Goal: Task Accomplishment & Management: Use online tool/utility

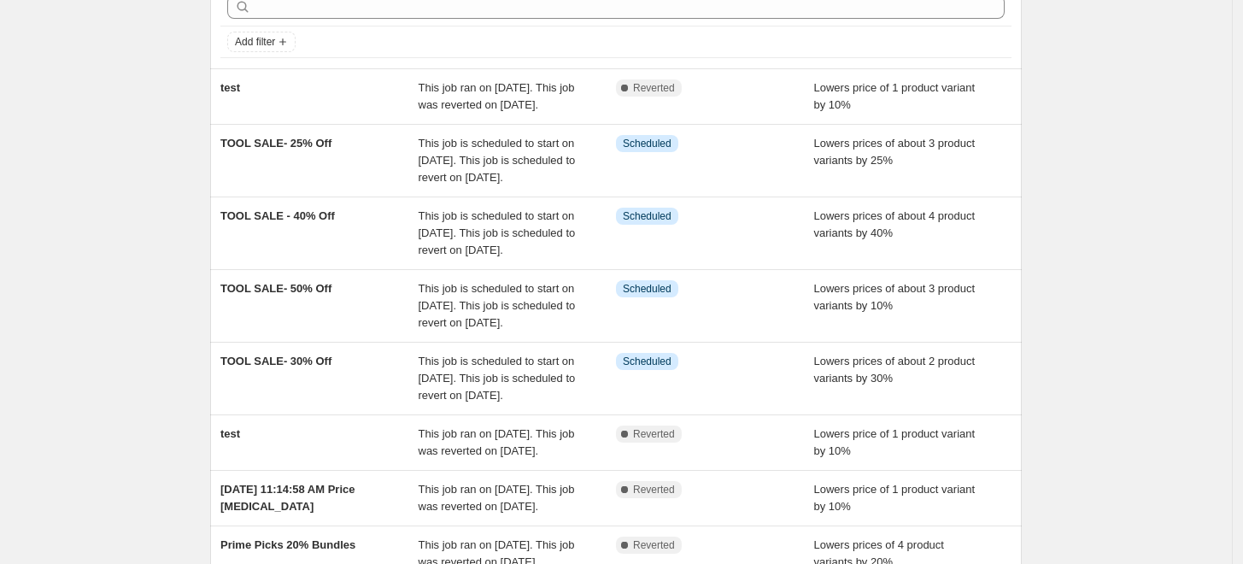
scroll to position [106, 0]
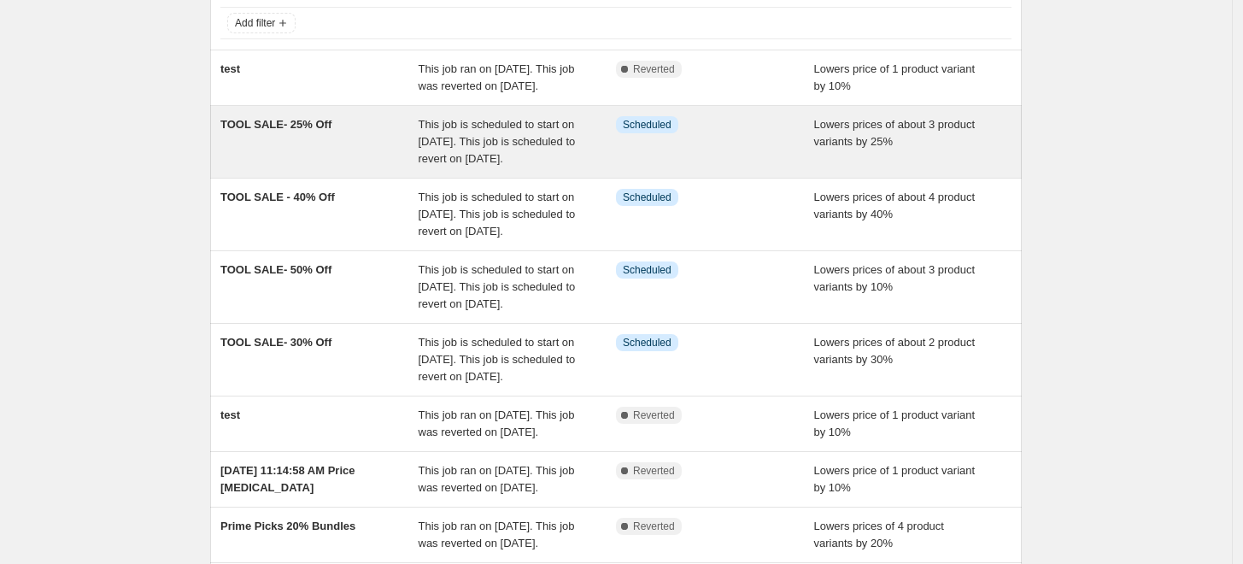
click at [409, 167] on div "TOOL SALE- 25% Off" at bounding box center [319, 141] width 198 height 51
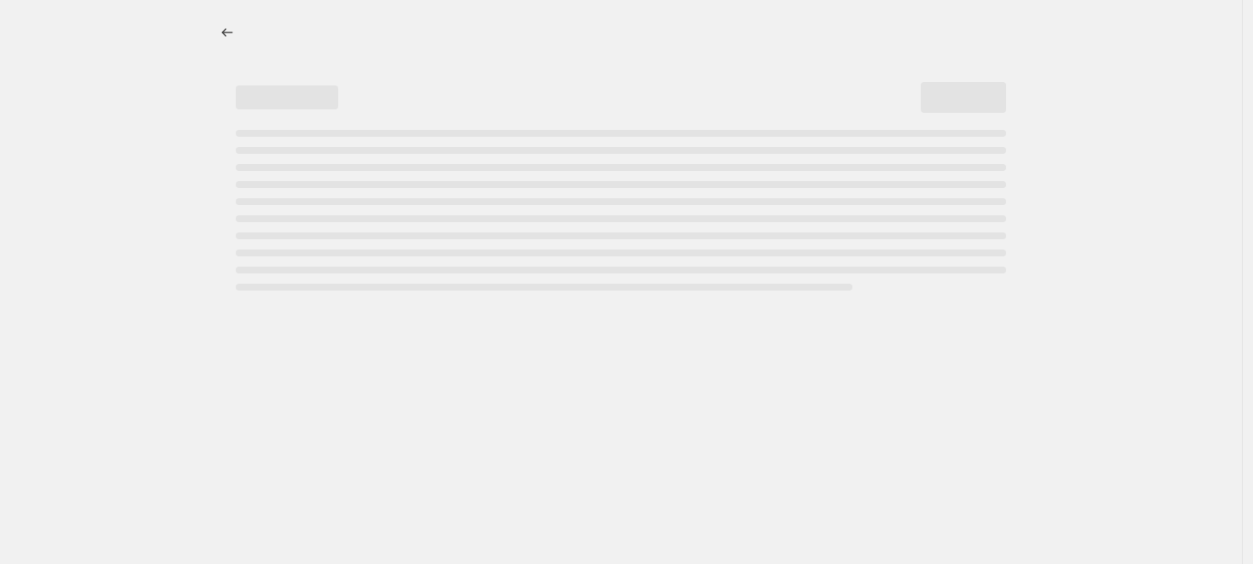
select select "percentage"
select select "no_change"
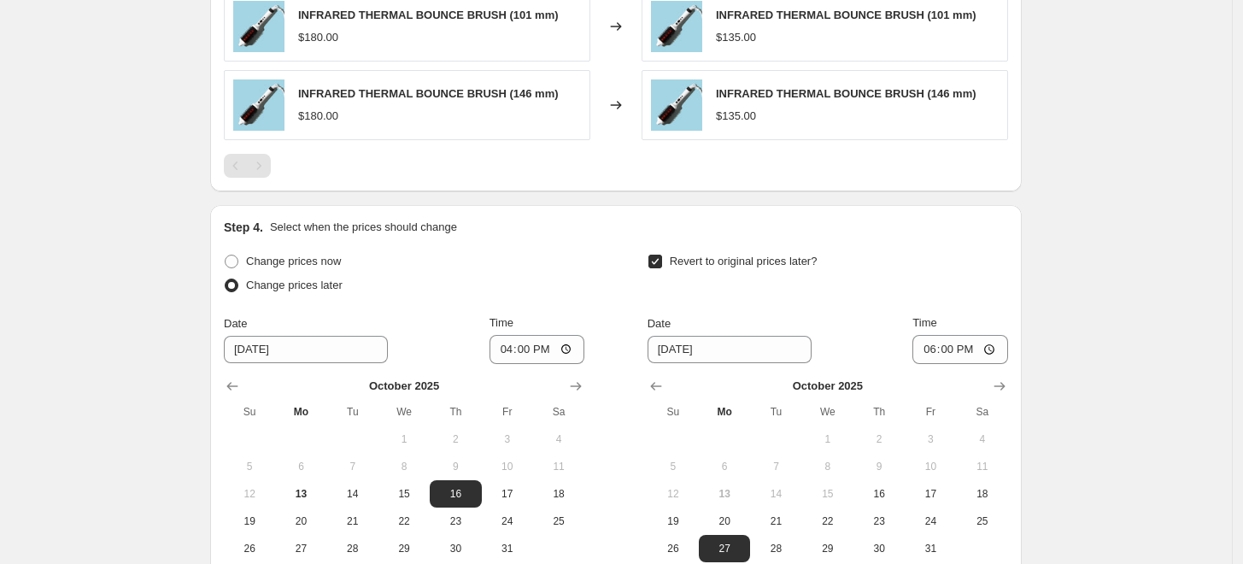
scroll to position [1250, 0]
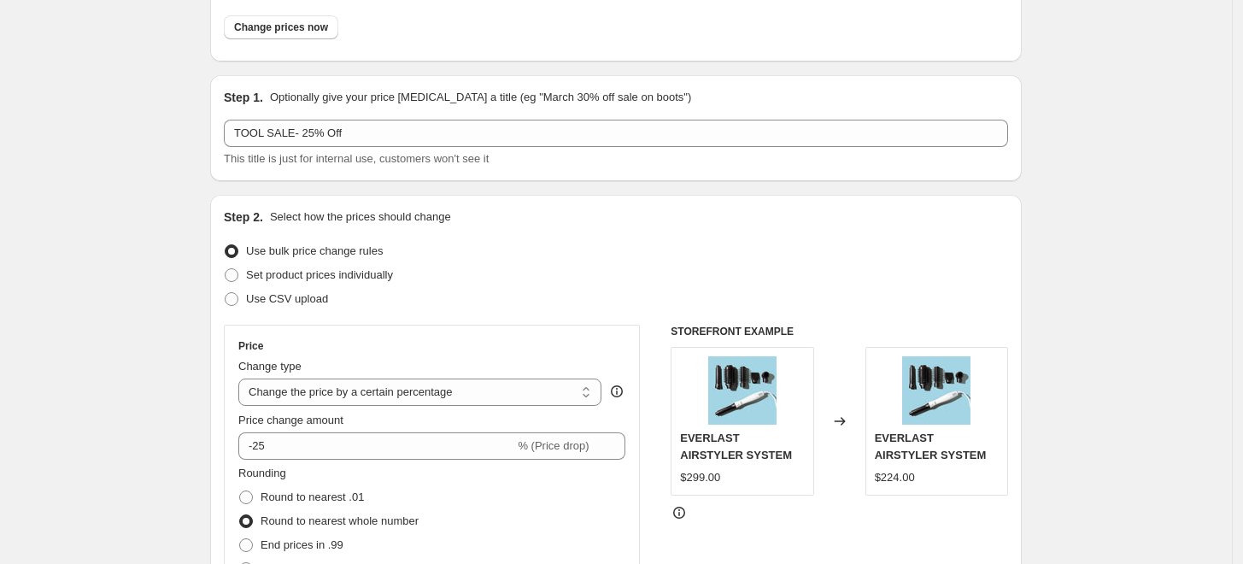
scroll to position [0, 0]
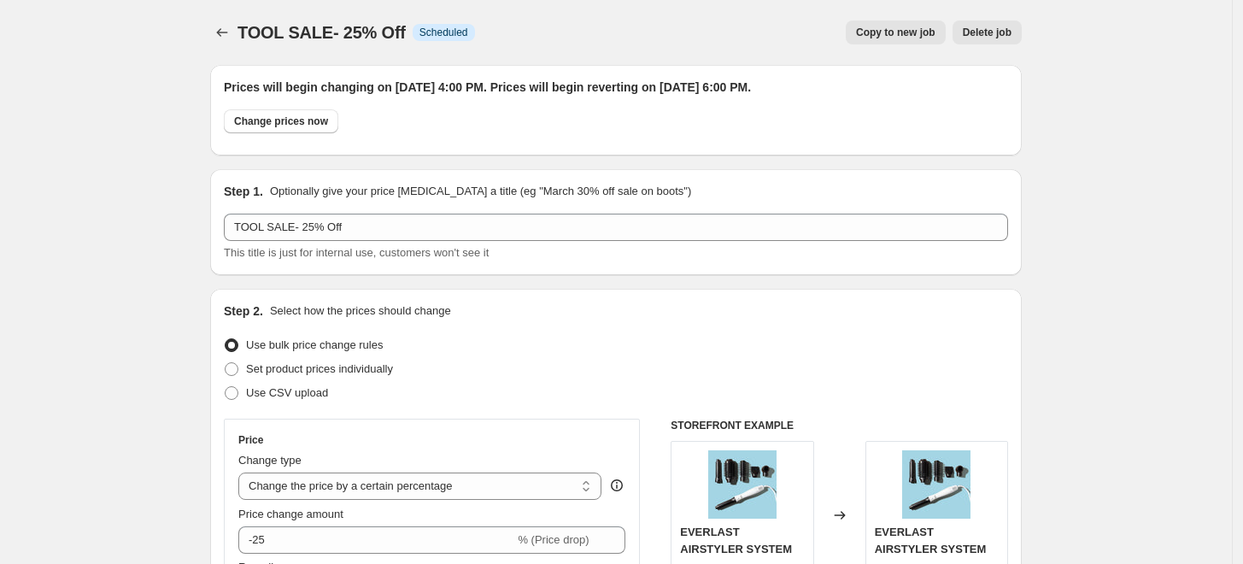
click at [1003, 35] on span "Delete job" at bounding box center [987, 33] width 49 height 14
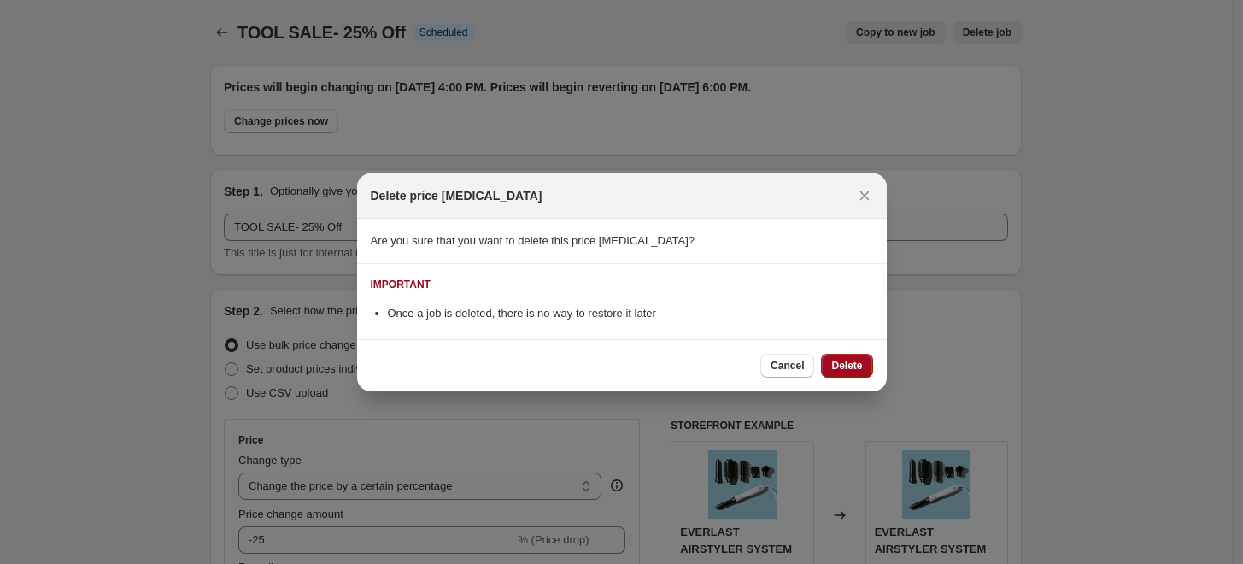
click at [852, 360] on span "Delete" at bounding box center [846, 366] width 31 height 14
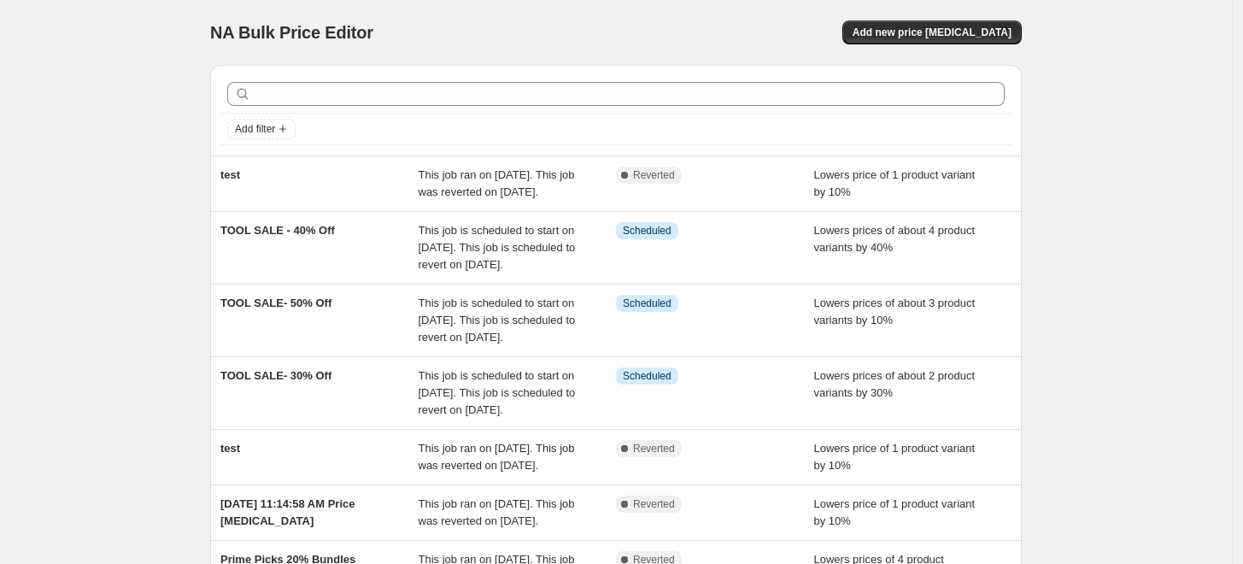
click at [166, 342] on div "NA Bulk Price Editor. This page is ready NA Bulk Price Editor Add new price [ME…" at bounding box center [616, 465] width 1232 height 931
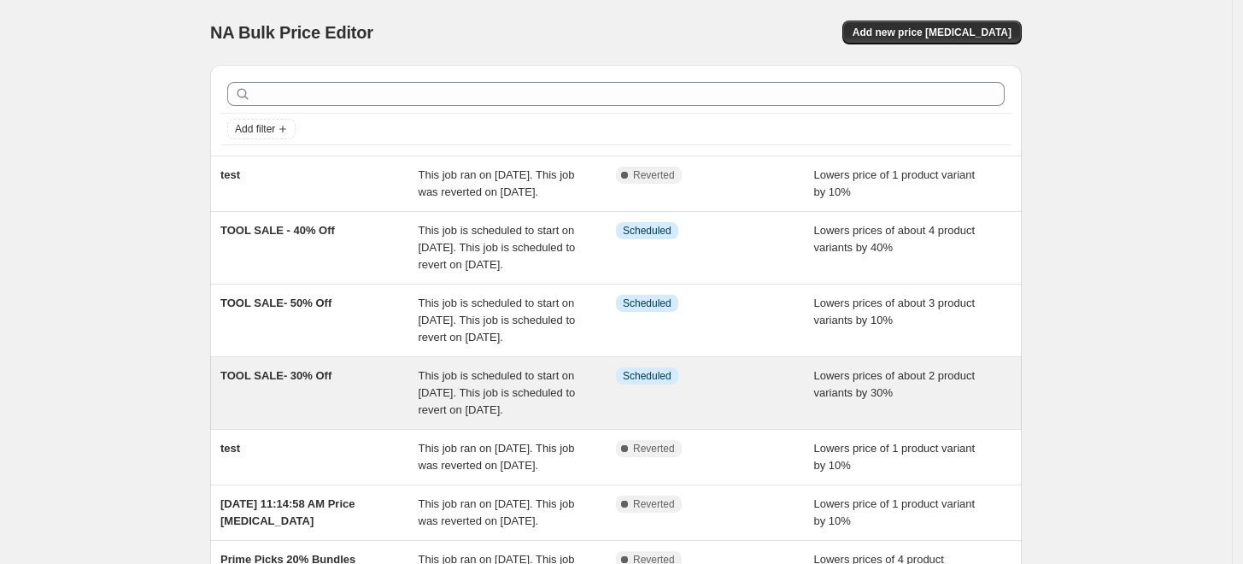
click at [387, 419] on div "TOOL SALE- 30% Off" at bounding box center [319, 392] width 198 height 51
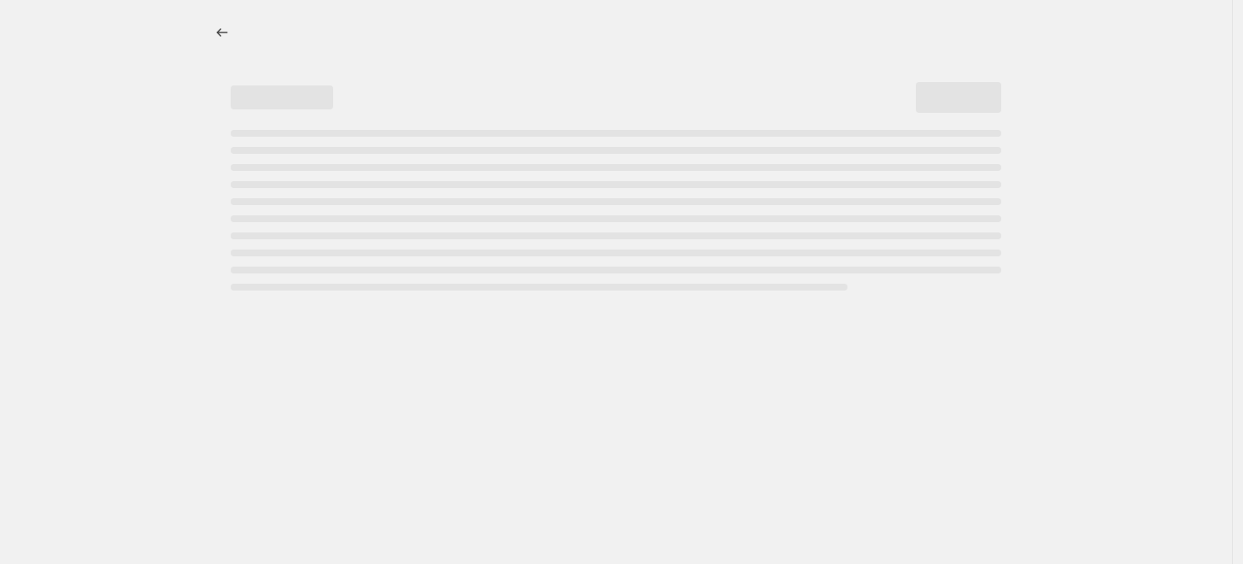
select select "percentage"
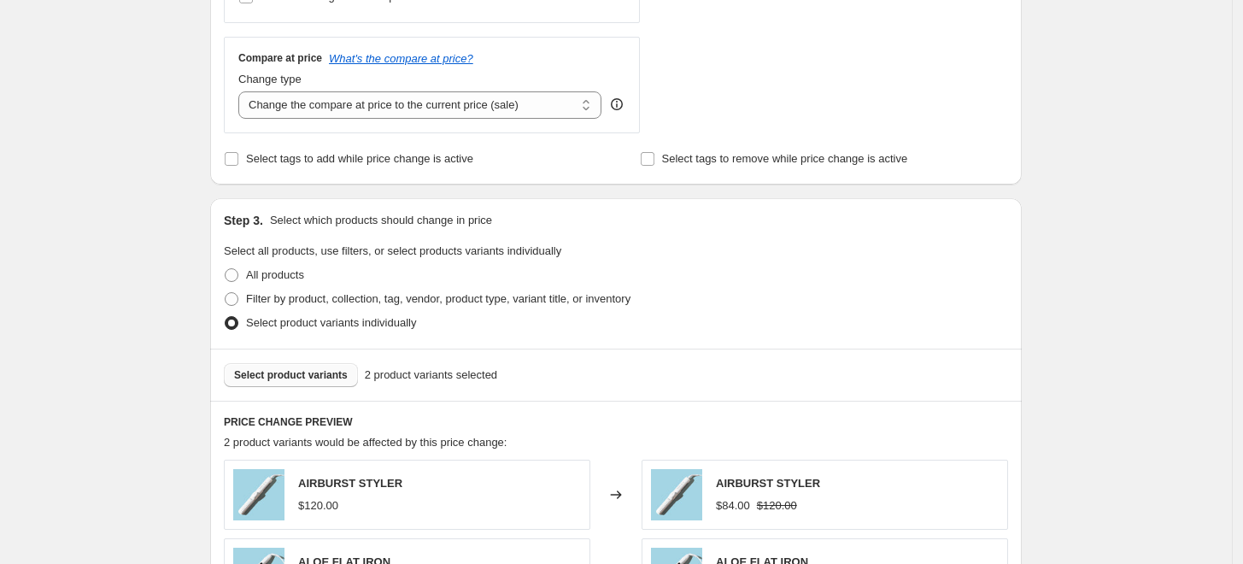
scroll to position [723, 0]
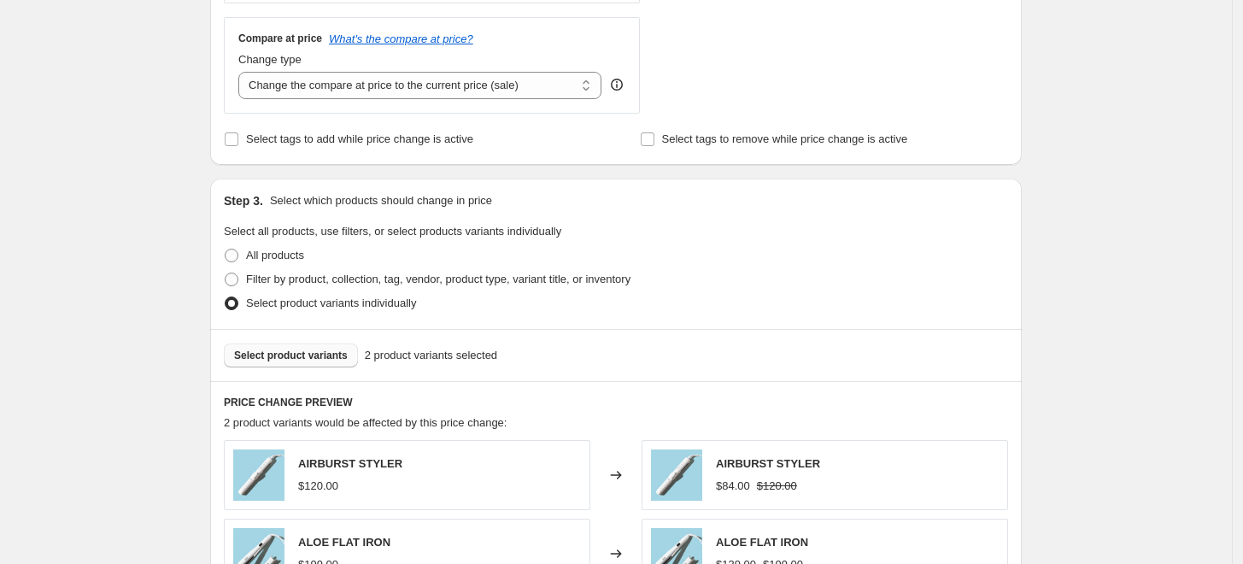
click at [267, 360] on span "Select product variants" at bounding box center [291, 355] width 114 height 14
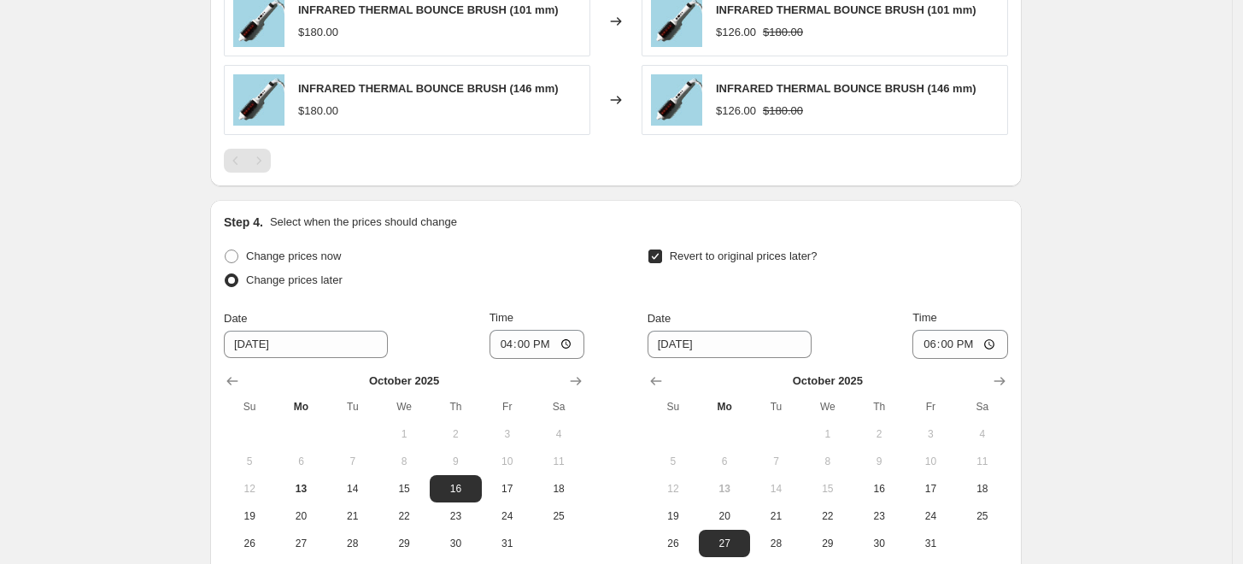
scroll to position [1589, 0]
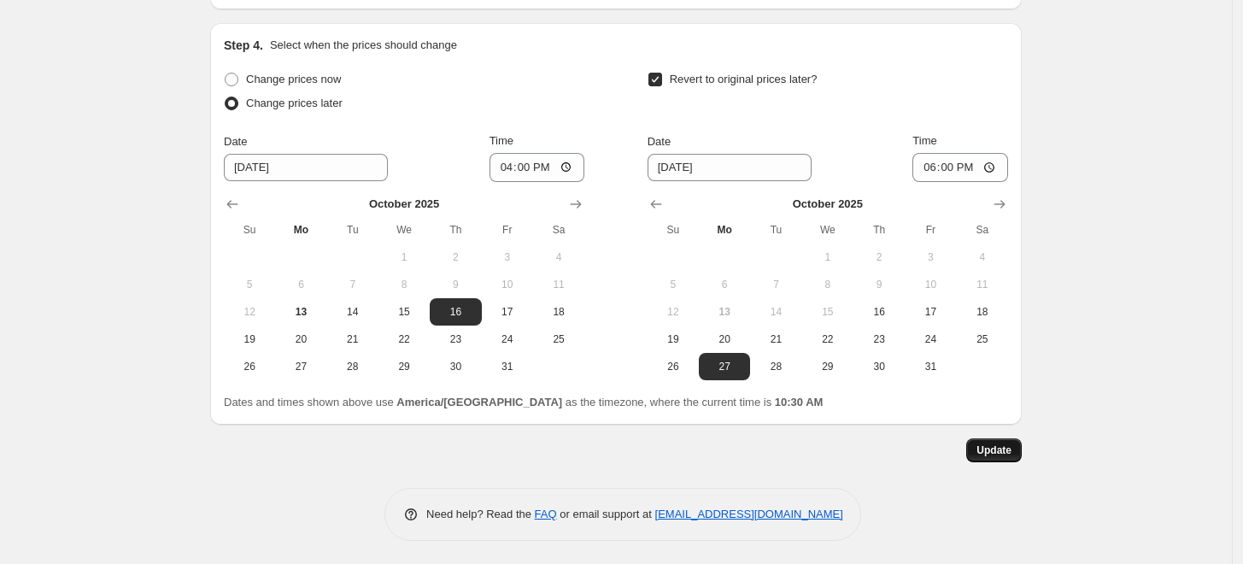
click at [991, 454] on span "Update" at bounding box center [993, 450] width 35 height 14
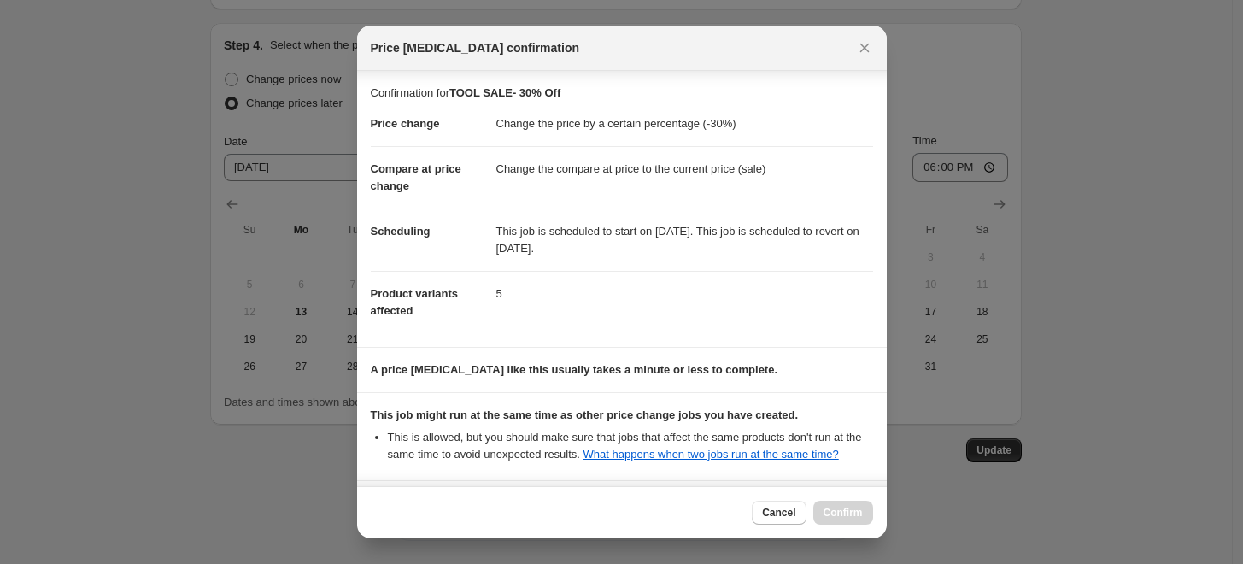
scroll to position [167, 0]
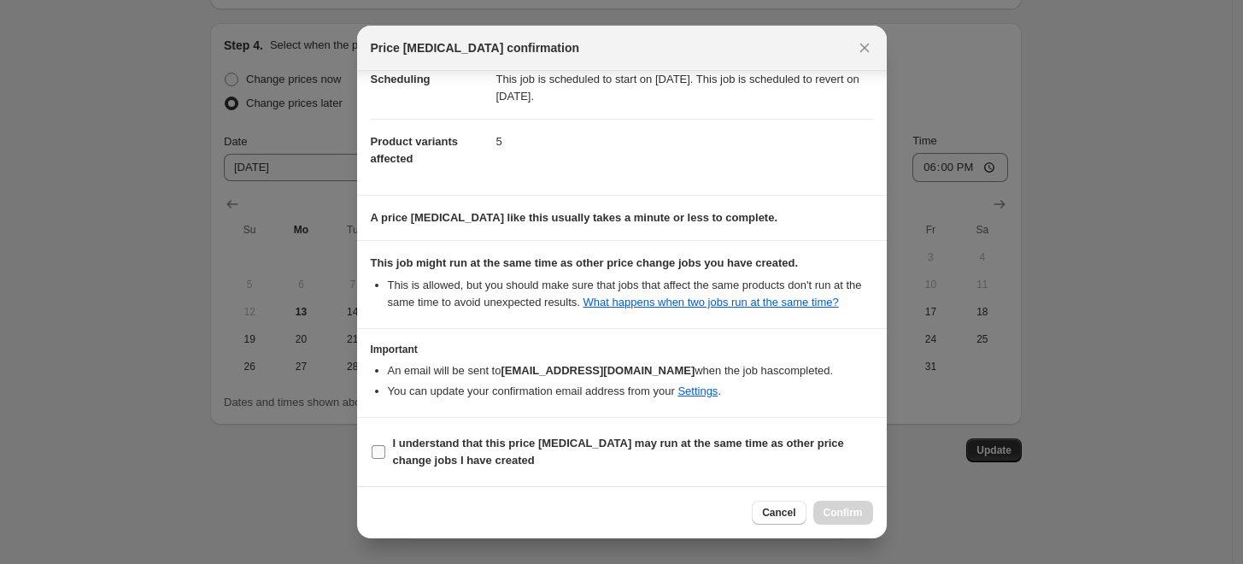
click at [527, 432] on label "I understand that this price [MEDICAL_DATA] may run at the same time as other p…" at bounding box center [622, 451] width 502 height 41
click at [385, 445] on input "I understand that this price [MEDICAL_DATA] may run at the same time as other p…" at bounding box center [379, 452] width 14 height 14
checkbox input "true"
click at [859, 515] on span "Confirm" at bounding box center [842, 513] width 39 height 14
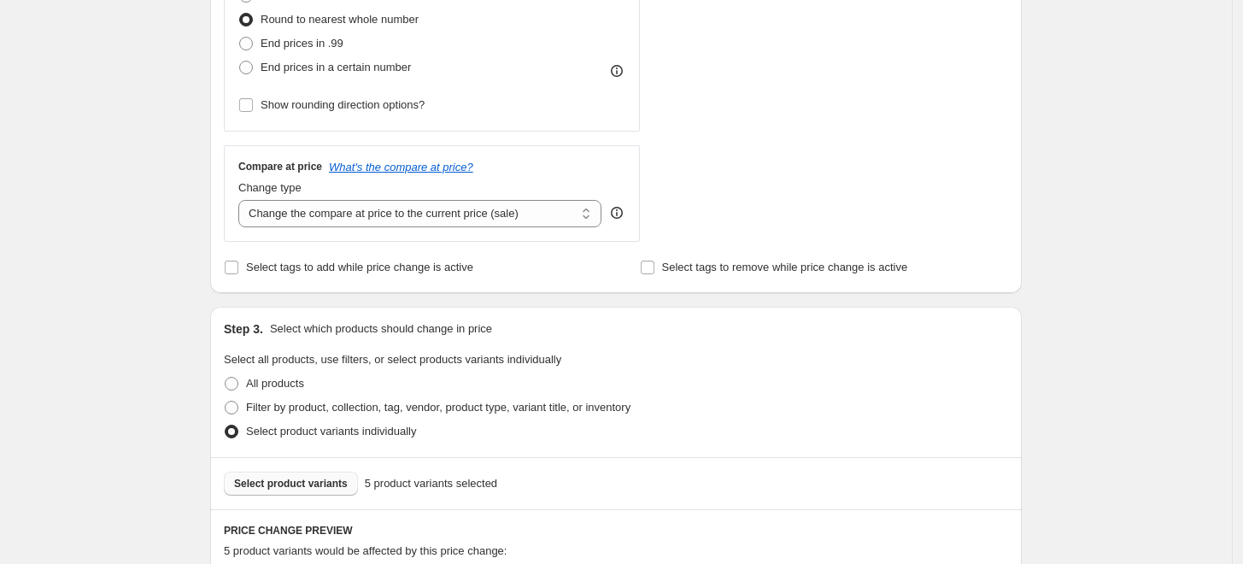
scroll to position [407, 0]
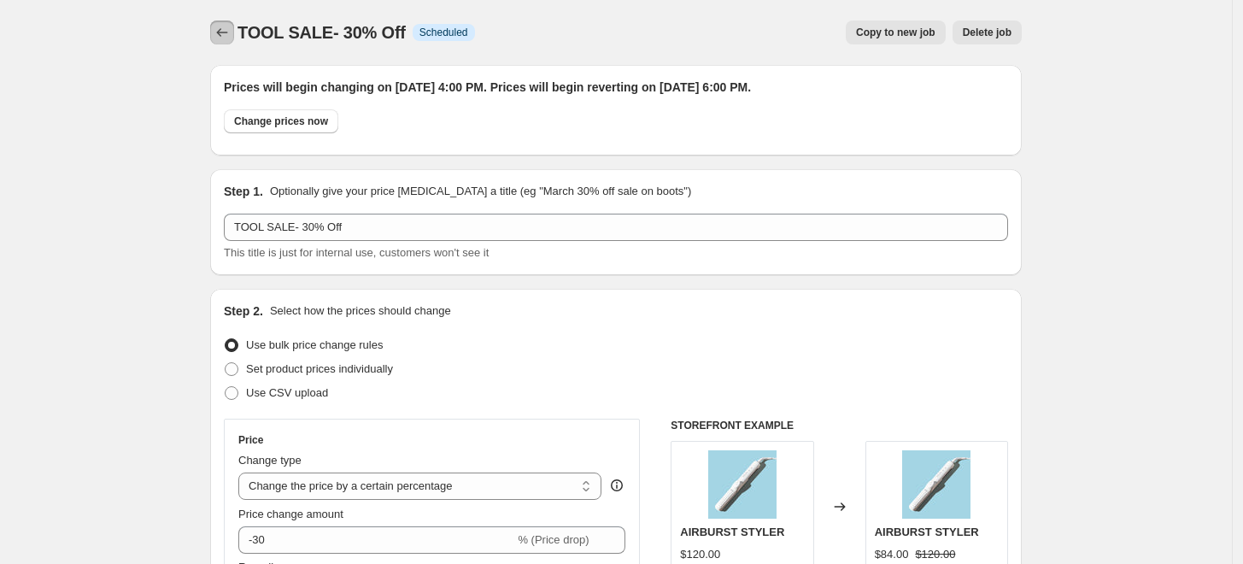
click at [225, 32] on icon "Price change jobs" at bounding box center [222, 32] width 17 height 17
